Goal: Transaction & Acquisition: Purchase product/service

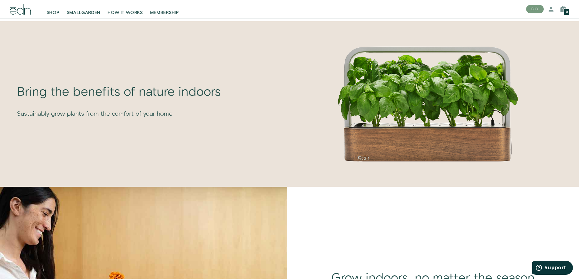
scroll to position [243, 0]
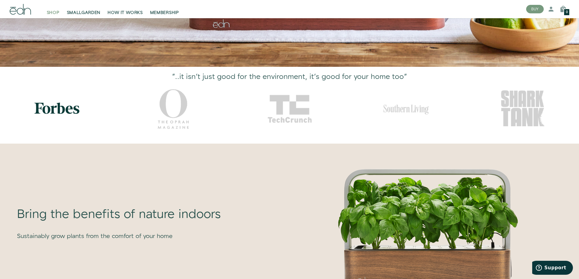
click at [52, 14] on span "SHOP" at bounding box center [53, 13] width 13 height 6
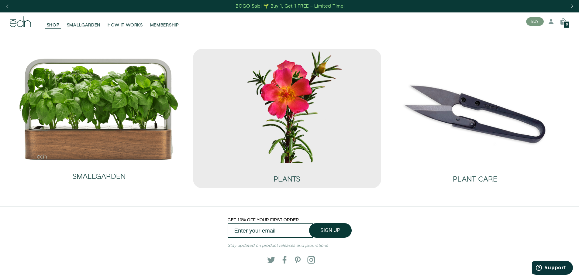
click at [284, 106] on img at bounding box center [287, 106] width 179 height 115
